Goal: Task Accomplishment & Management: Use online tool/utility

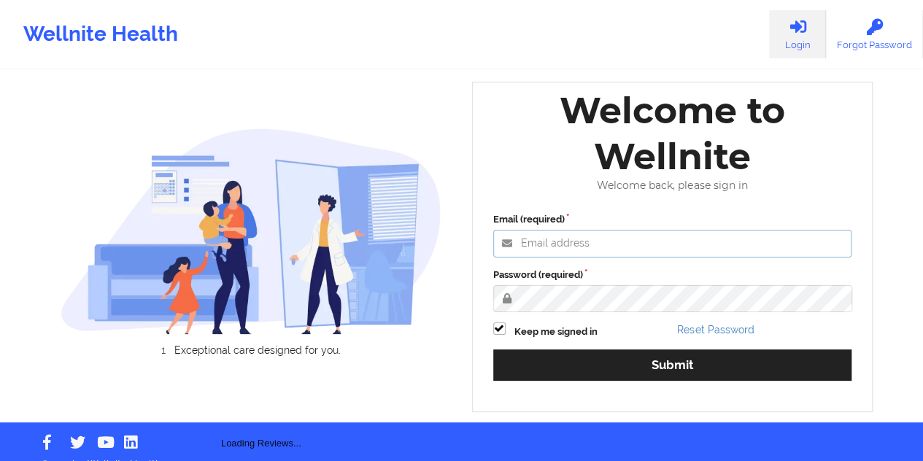
click at [591, 241] on input "Email (required)" at bounding box center [672, 244] width 359 height 28
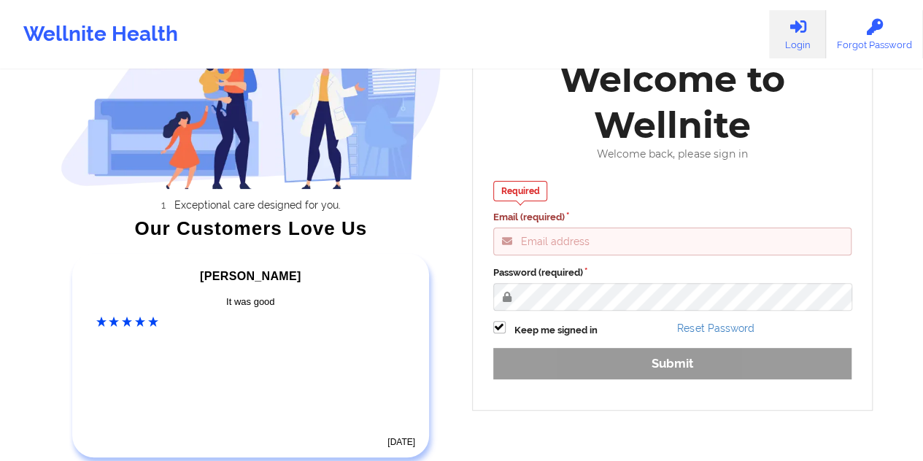
scroll to position [209, 0]
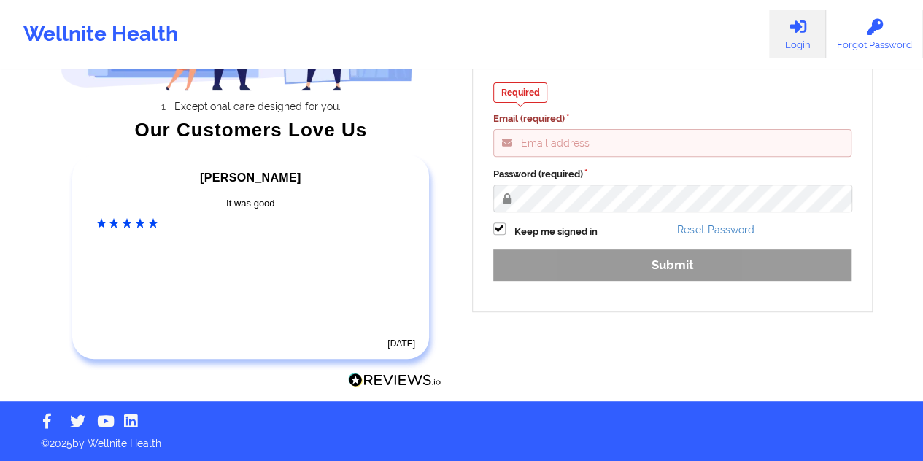
click at [593, 144] on input "Email (required)" at bounding box center [672, 143] width 359 height 28
type input "[EMAIL_ADDRESS][DOMAIN_NAME]"
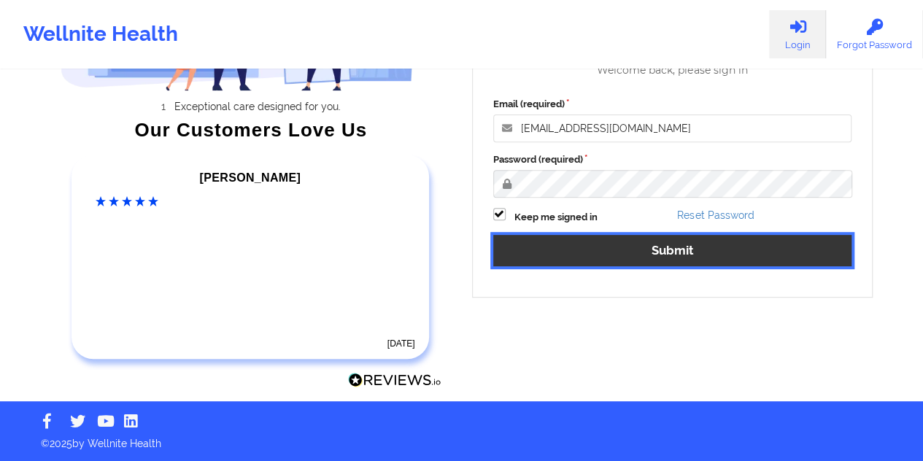
click at [680, 258] on button "Submit" at bounding box center [672, 250] width 359 height 31
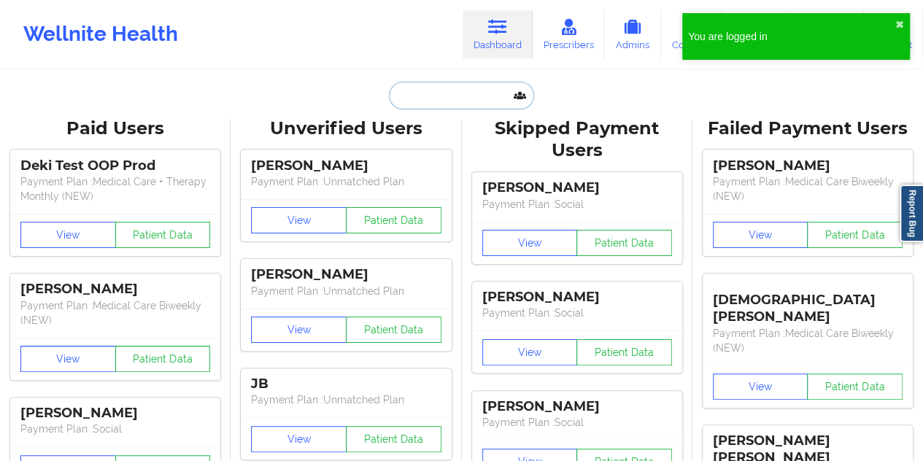
click at [433, 90] on input "text" at bounding box center [461, 96] width 144 height 28
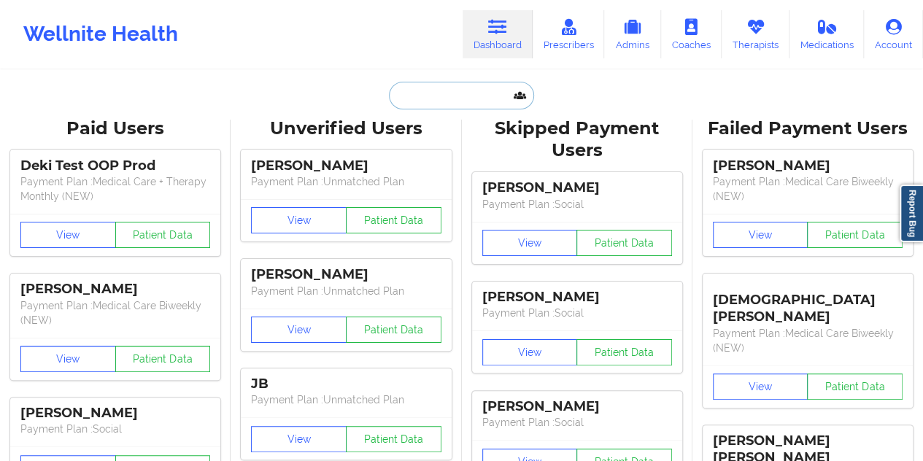
paste input "[EMAIL_ADDRESS][DOMAIN_NAME]"
type input "[EMAIL_ADDRESS][DOMAIN_NAME]"
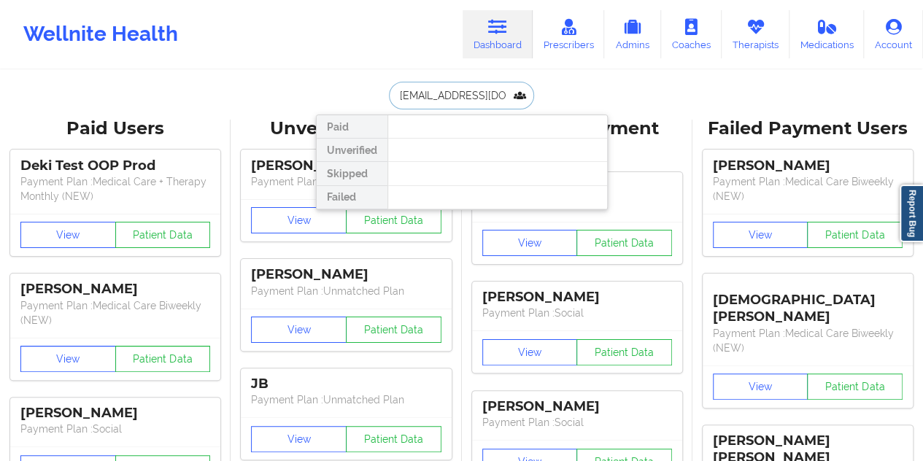
scroll to position [0, 8]
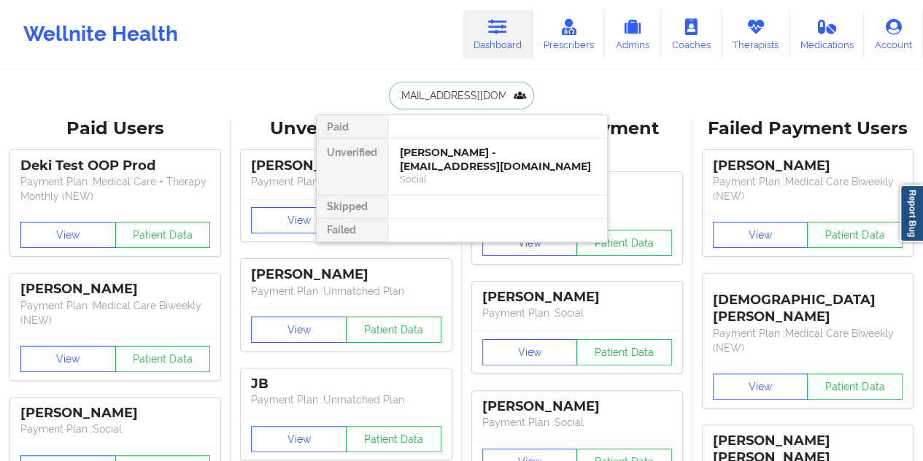
click at [459, 155] on div "[PERSON_NAME] - [EMAIL_ADDRESS][DOMAIN_NAME]" at bounding box center [498, 159] width 196 height 27
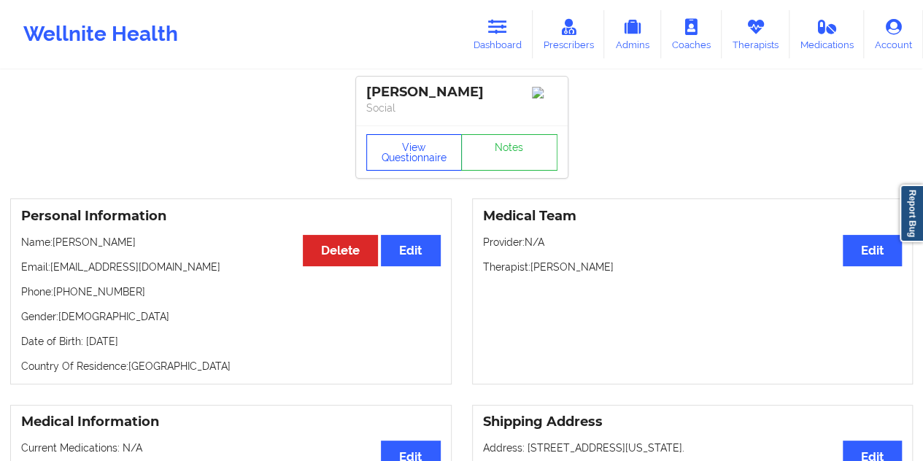
click at [388, 157] on button "View Questionnaire" at bounding box center [414, 152] width 96 height 36
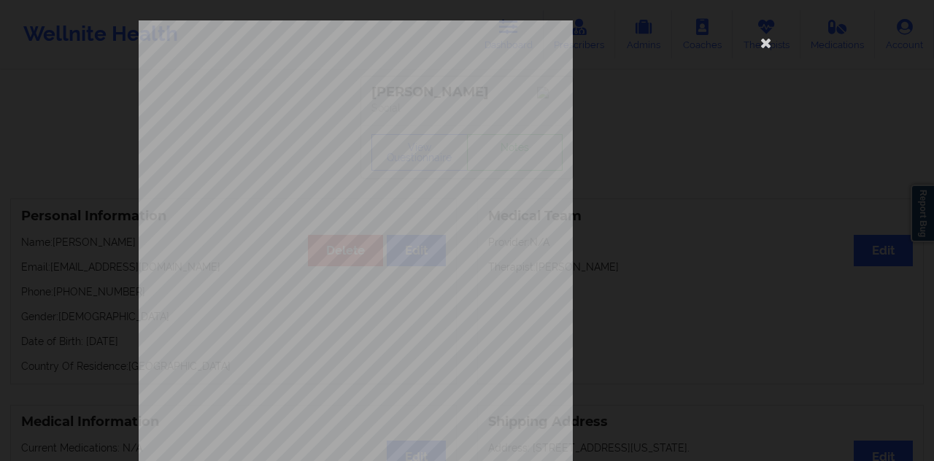
scroll to position [235, 0]
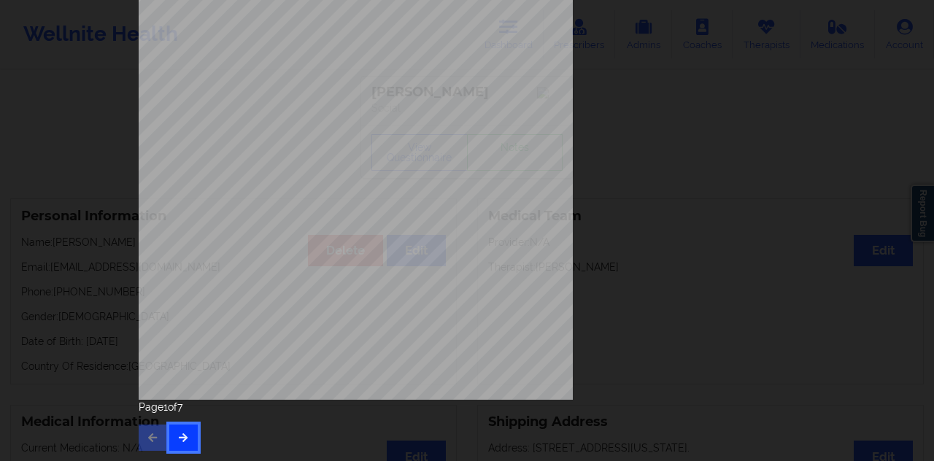
click at [179, 437] on icon "button" at bounding box center [183, 437] width 12 height 9
click at [184, 438] on icon "button" at bounding box center [183, 437] width 12 height 9
click at [180, 431] on button "button" at bounding box center [183, 438] width 28 height 26
click at [184, 439] on icon "button" at bounding box center [183, 437] width 12 height 9
click at [181, 439] on icon "button" at bounding box center [183, 437] width 12 height 9
